Goal: Information Seeking & Learning: Learn about a topic

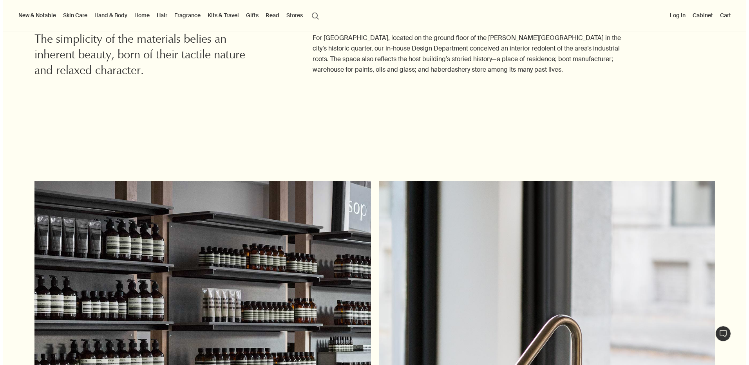
scroll to position [627, 0]
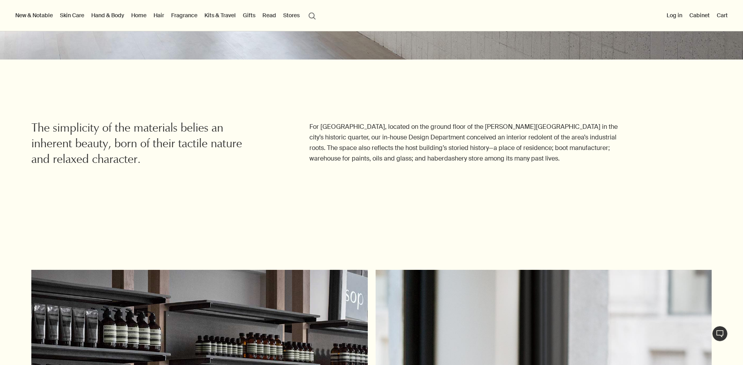
click at [36, 17] on button "New & Notable" at bounding box center [34, 15] width 41 height 10
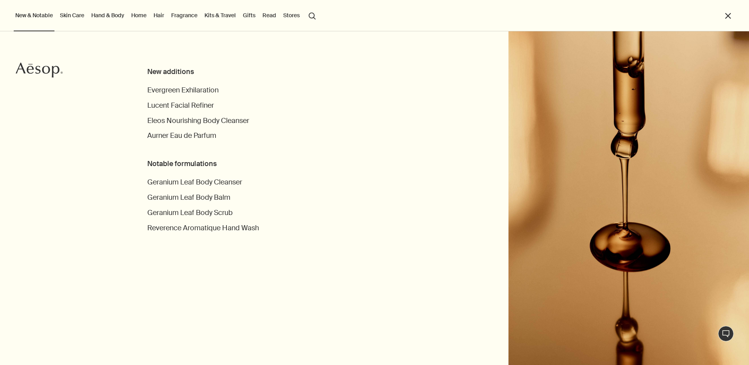
click at [72, 14] on link "Skin Care" at bounding box center [71, 15] width 27 height 10
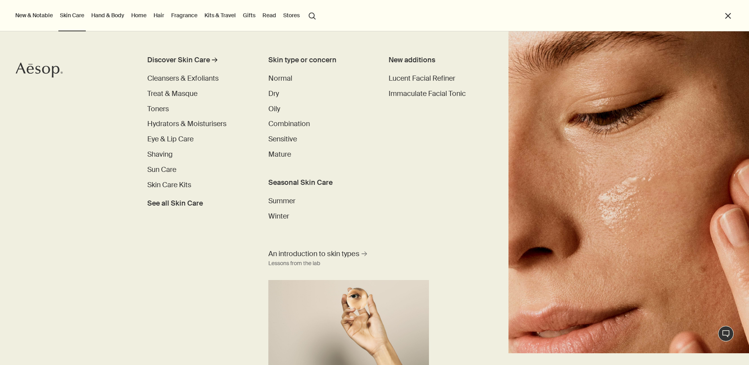
scroll to position [16, 0]
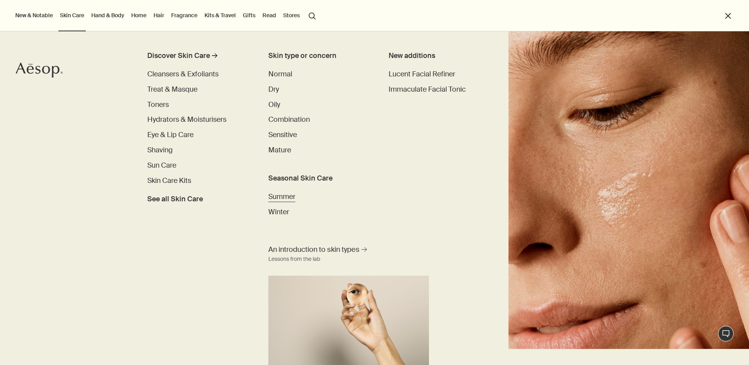
click at [283, 198] on span "Summer" at bounding box center [281, 196] width 27 height 9
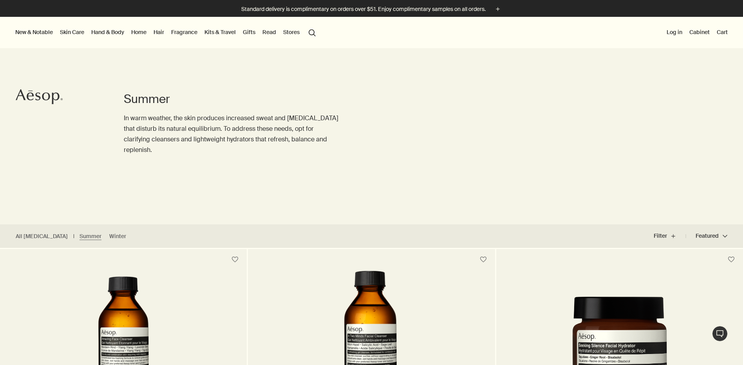
click at [65, 31] on link "Skin Care" at bounding box center [71, 32] width 27 height 10
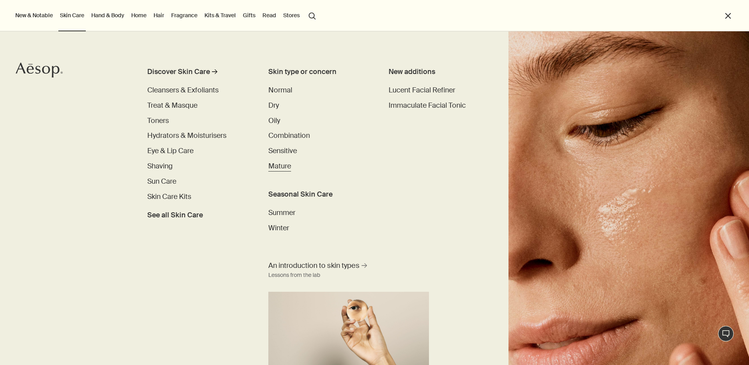
click at [280, 170] on span "Mature" at bounding box center [279, 165] width 23 height 9
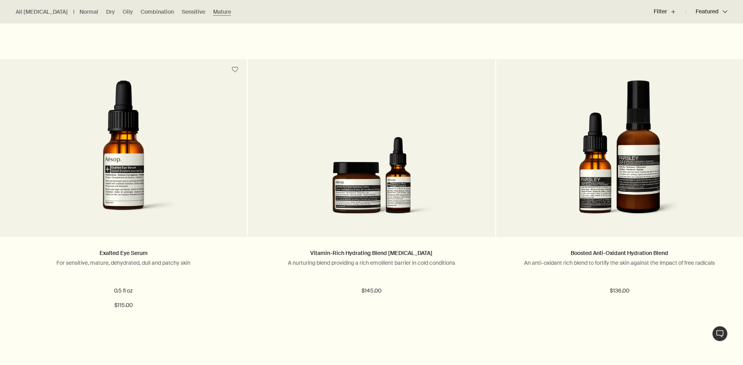
scroll to position [1919, 0]
